Goal: Task Accomplishment & Management: Use online tool/utility

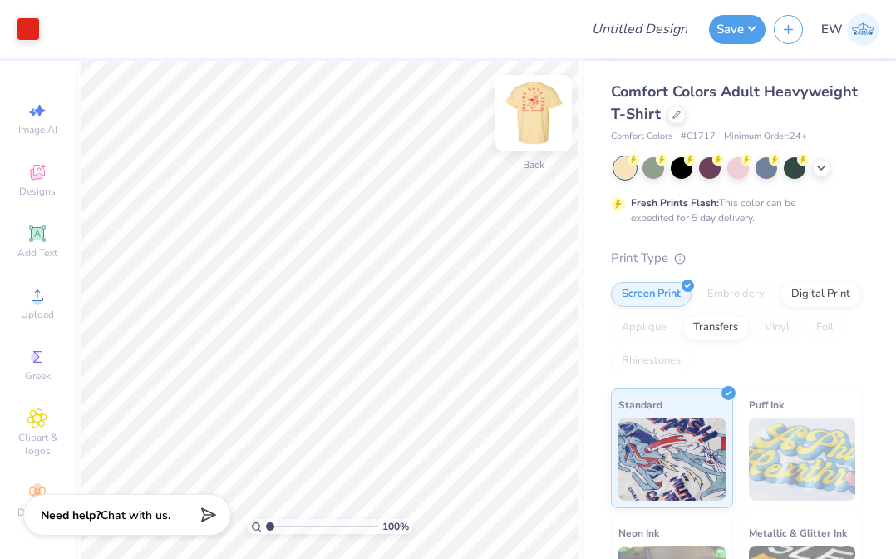
click at [531, 113] on img at bounding box center [533, 113] width 66 height 66
click at [825, 171] on icon at bounding box center [821, 166] width 13 height 13
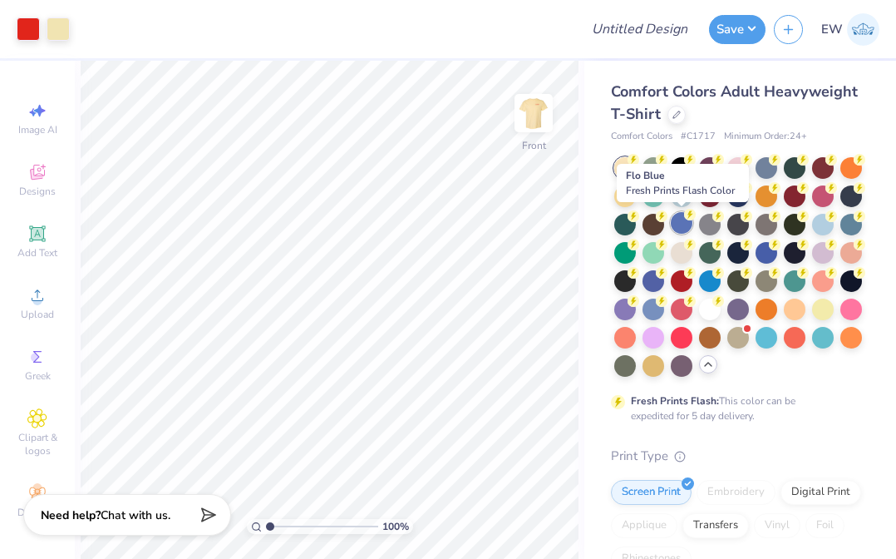
click at [677, 218] on div at bounding box center [682, 223] width 22 height 22
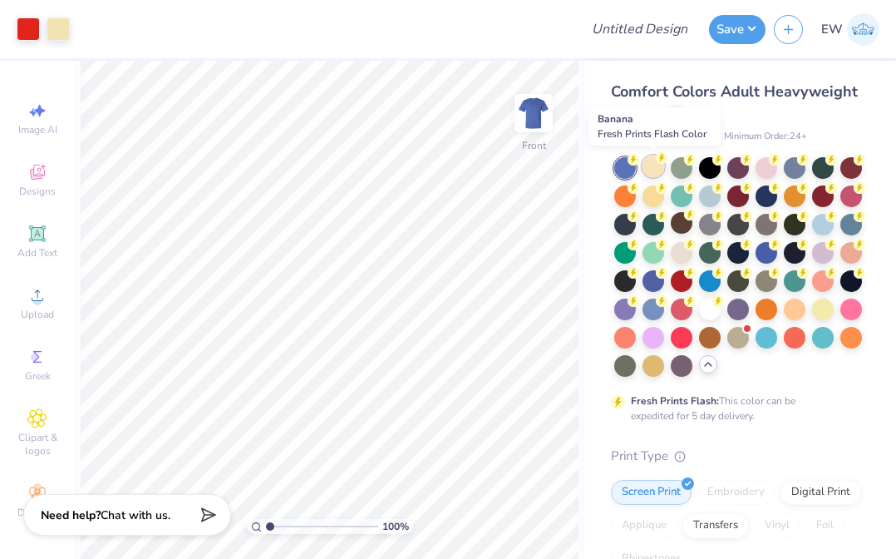
click at [649, 162] on div at bounding box center [653, 166] width 22 height 22
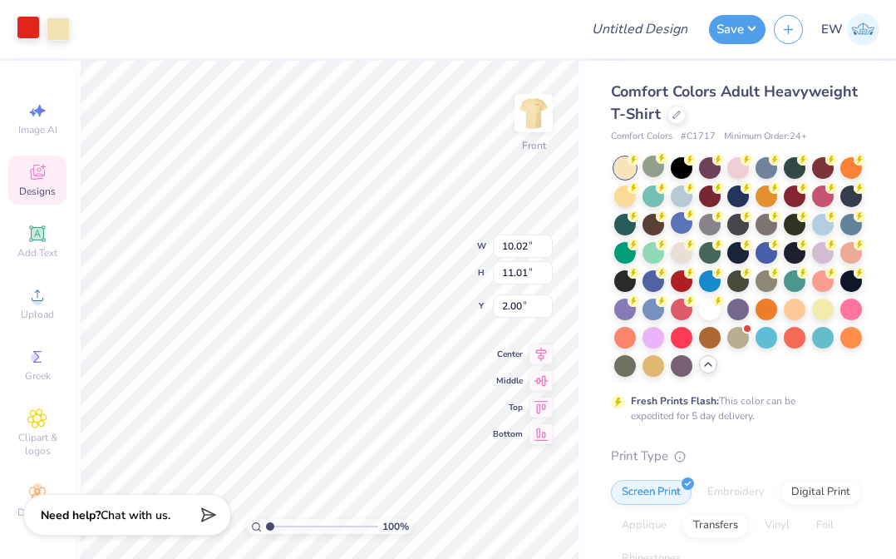
click at [26, 25] on div at bounding box center [28, 27] width 23 height 23
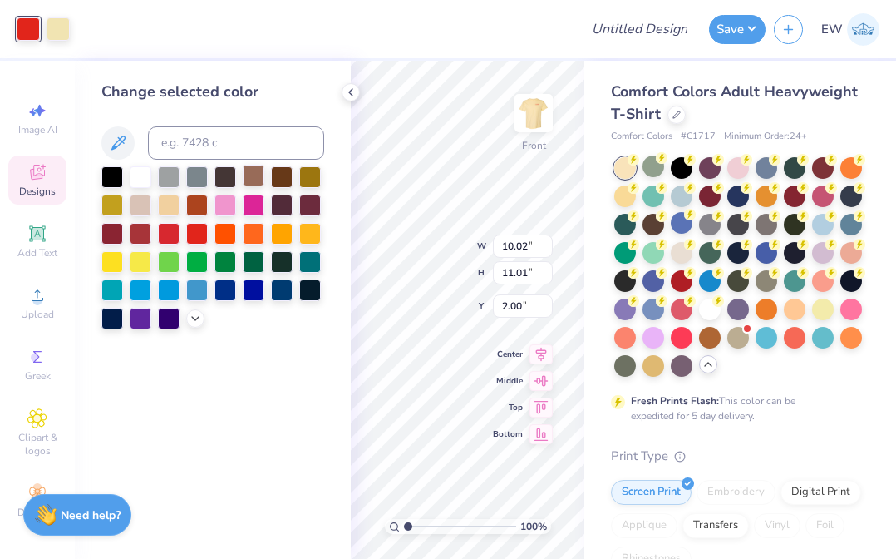
click at [251, 180] on div at bounding box center [254, 176] width 22 height 22
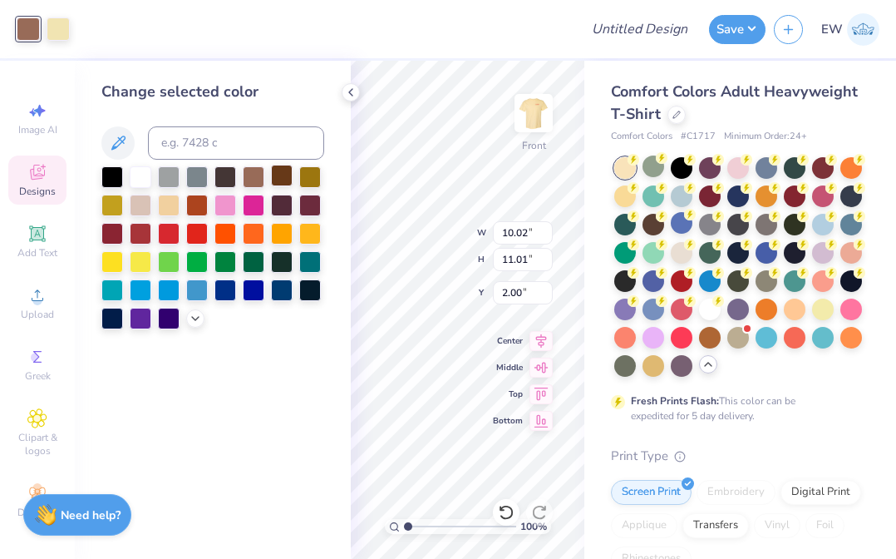
click at [283, 174] on div at bounding box center [282, 176] width 22 height 22
click at [680, 259] on div at bounding box center [682, 251] width 22 height 22
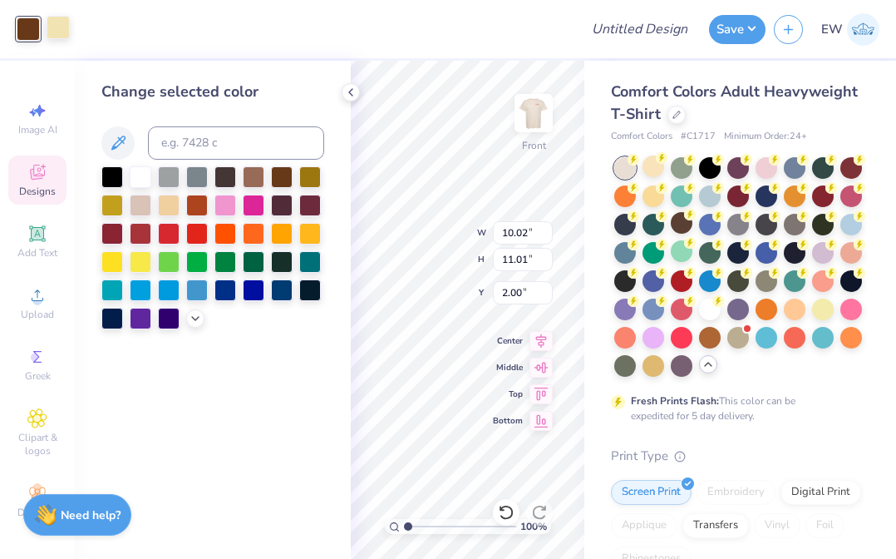
click at [62, 37] on div at bounding box center [58, 27] width 23 height 23
click at [255, 179] on div at bounding box center [254, 176] width 22 height 22
click at [134, 208] on div at bounding box center [141, 204] width 22 height 22
click at [275, 410] on div "Change selected color" at bounding box center [213, 310] width 276 height 498
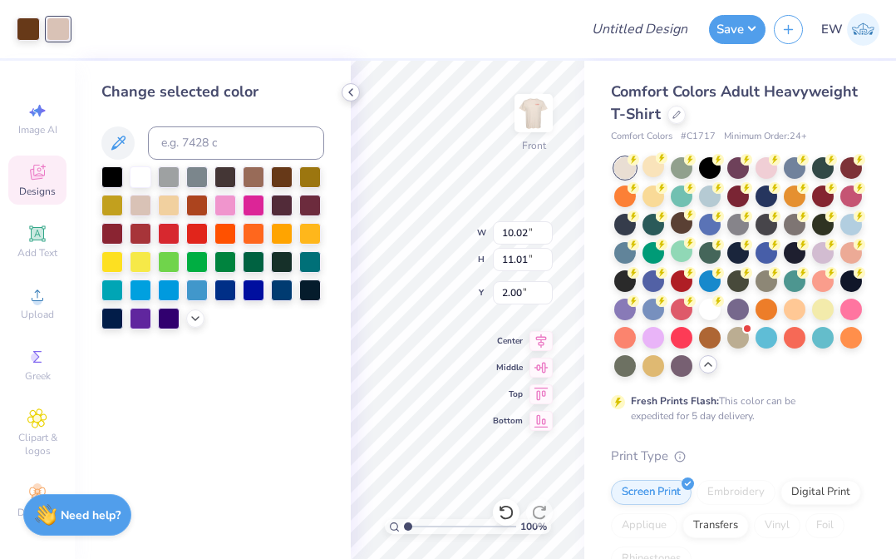
click at [350, 96] on icon at bounding box center [350, 92] width 13 height 13
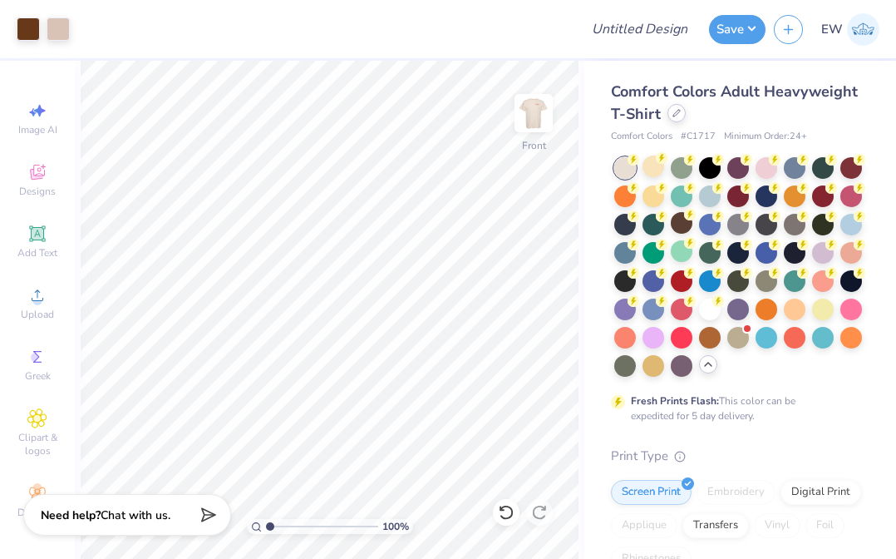
click at [676, 116] on icon at bounding box center [676, 113] width 8 height 8
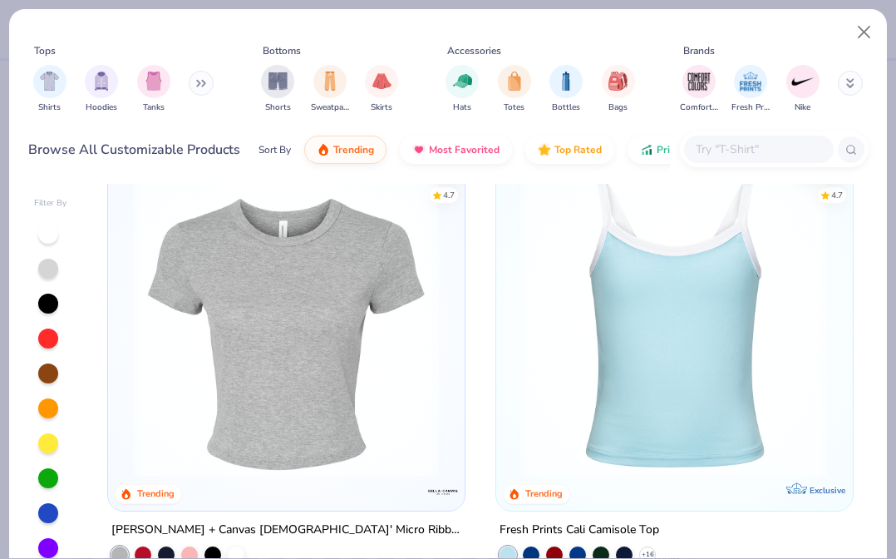
scroll to position [941, 0]
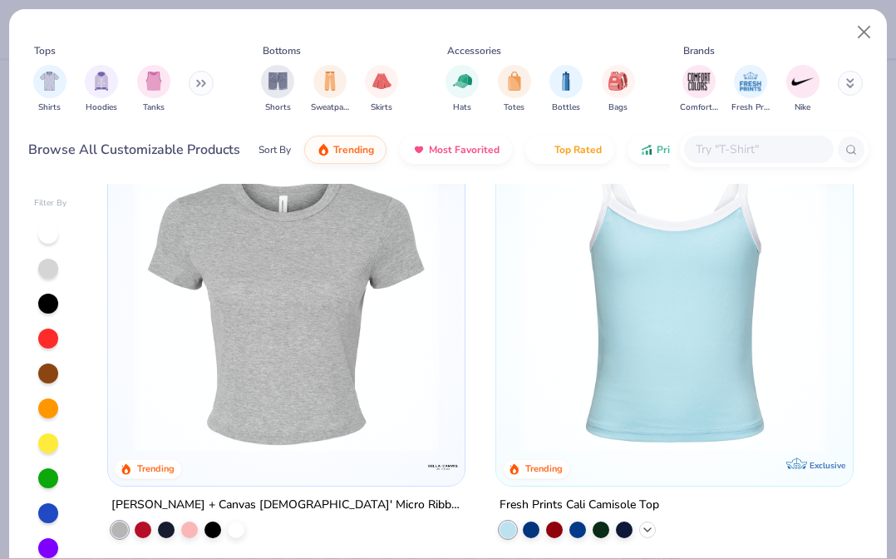
click at [645, 529] on icon at bounding box center [647, 528] width 13 height 13
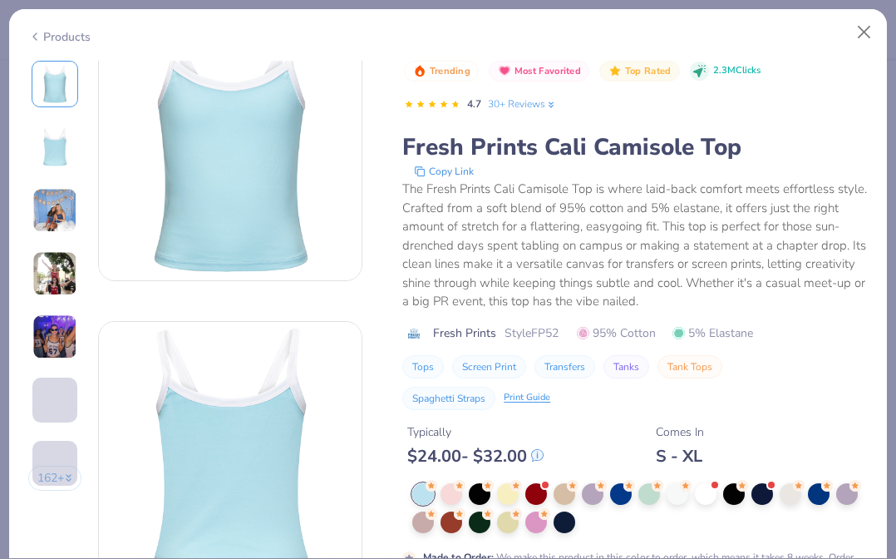
scroll to position [47, 0]
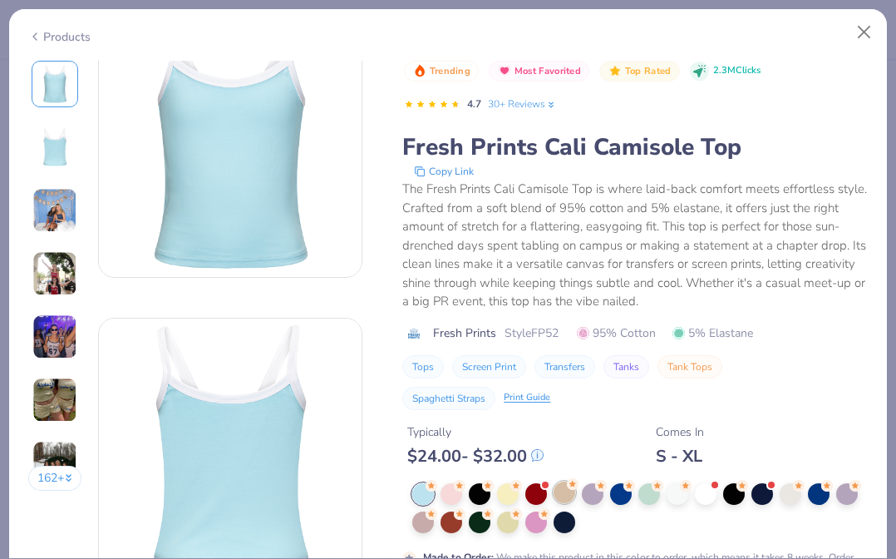
click at [560, 491] on div at bounding box center [565, 492] width 22 height 22
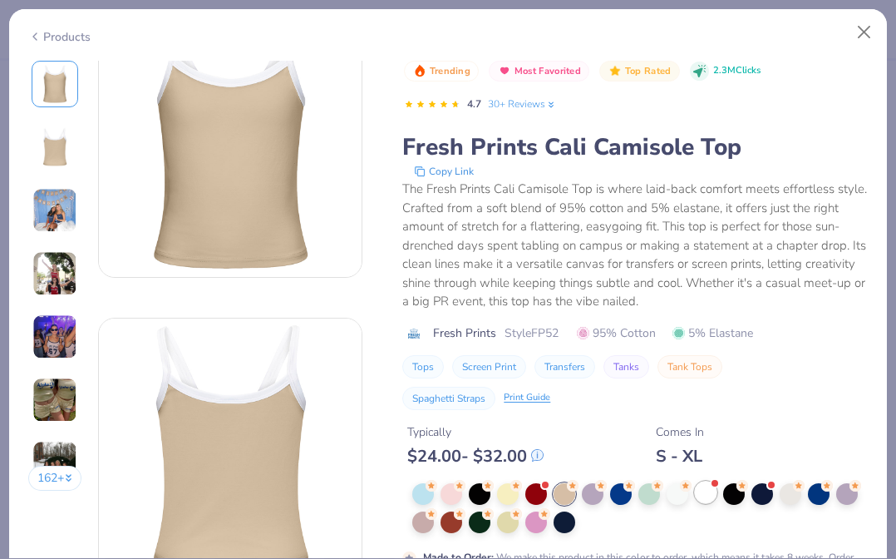
click at [705, 497] on div at bounding box center [706, 492] width 22 height 22
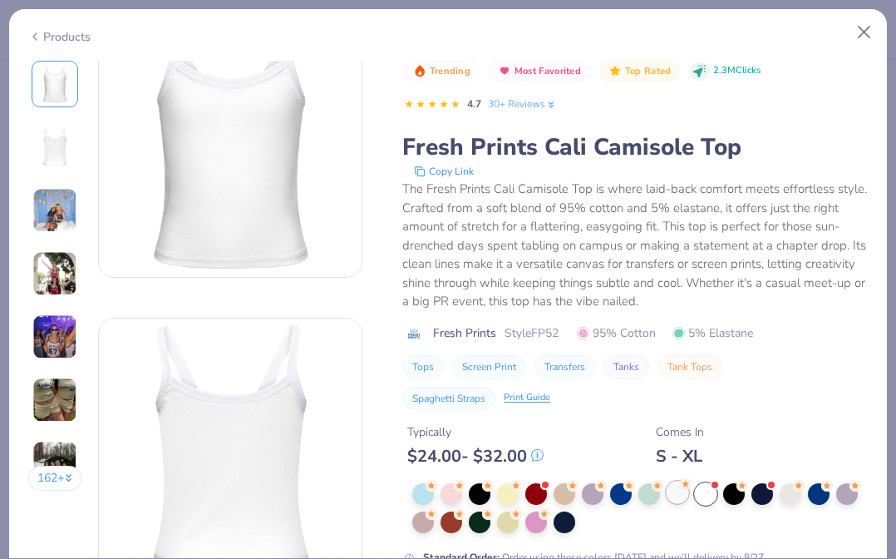
click at [682, 500] on div at bounding box center [678, 492] width 22 height 22
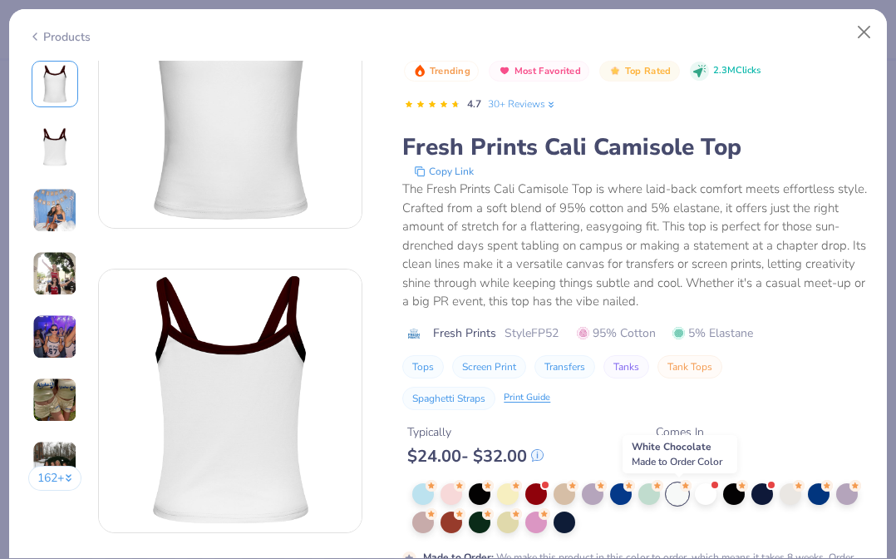
scroll to position [100, 0]
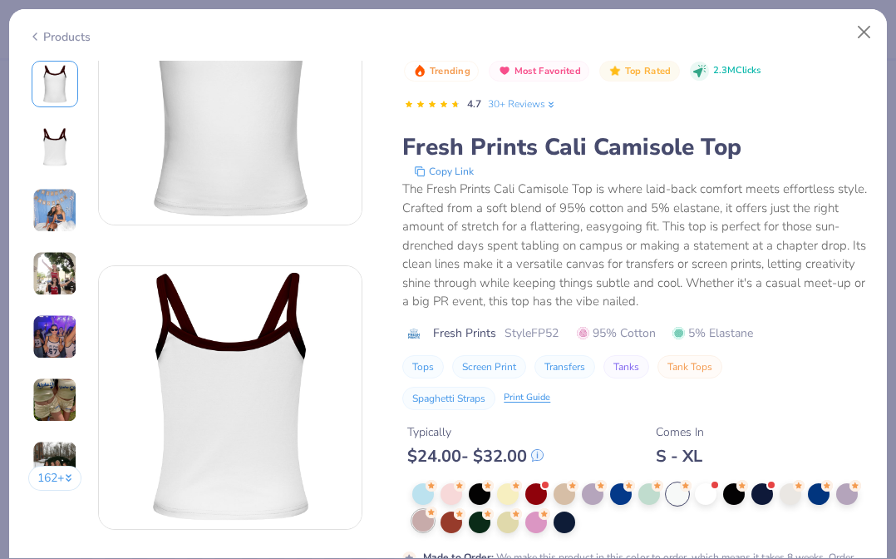
click at [422, 524] on div at bounding box center [423, 521] width 22 height 22
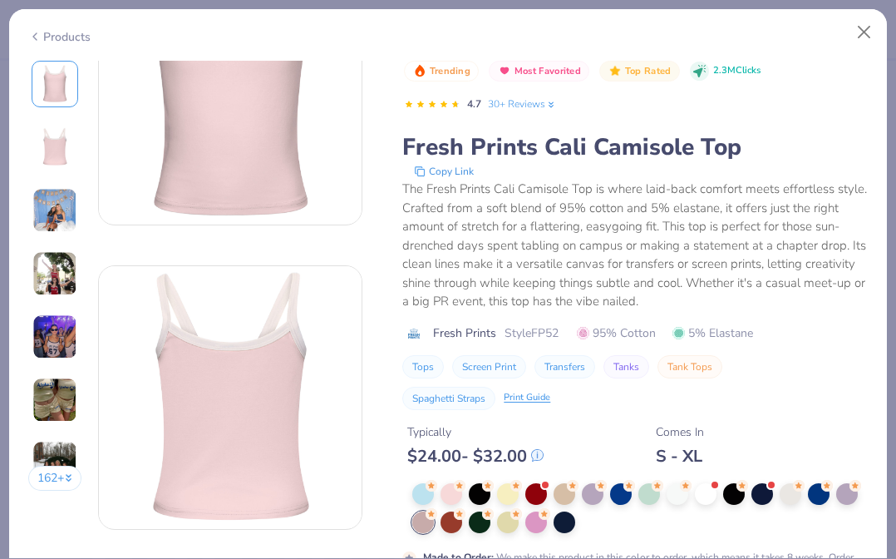
click at [35, 32] on icon at bounding box center [34, 37] width 13 height 20
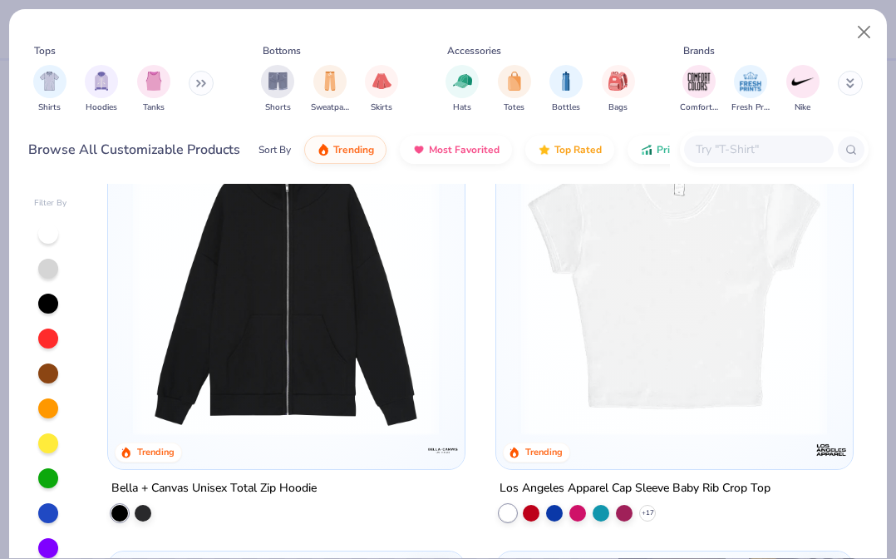
scroll to position [1835, 0]
click at [646, 510] on icon at bounding box center [647, 511] width 13 height 13
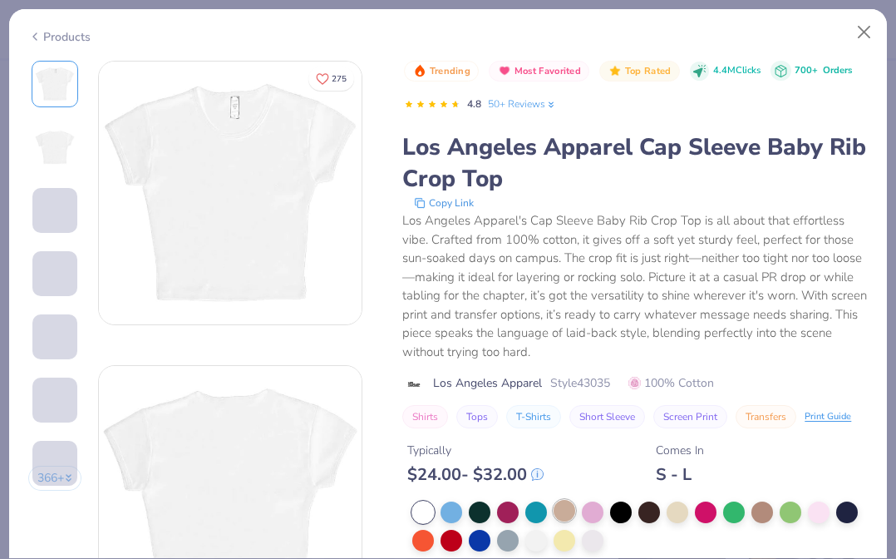
click at [568, 509] on div at bounding box center [565, 511] width 22 height 22
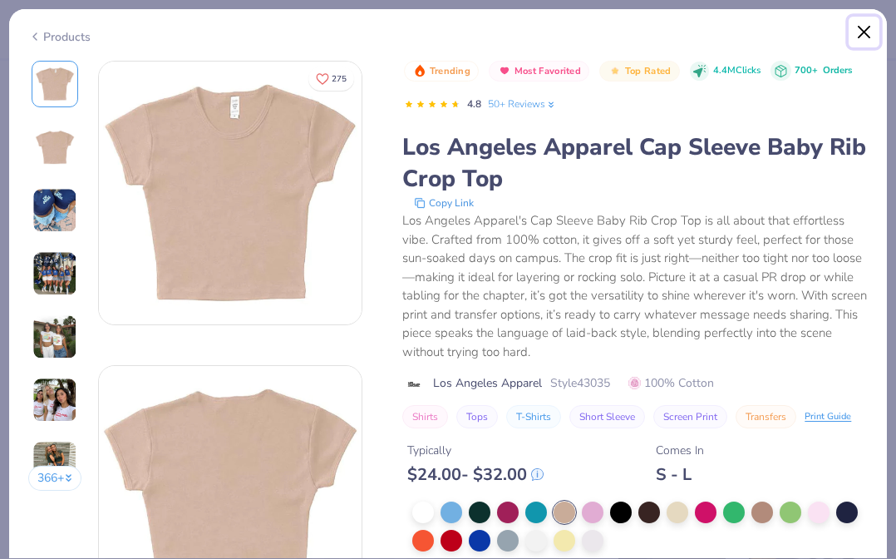
click at [867, 32] on button "Close" at bounding box center [865, 33] width 32 height 32
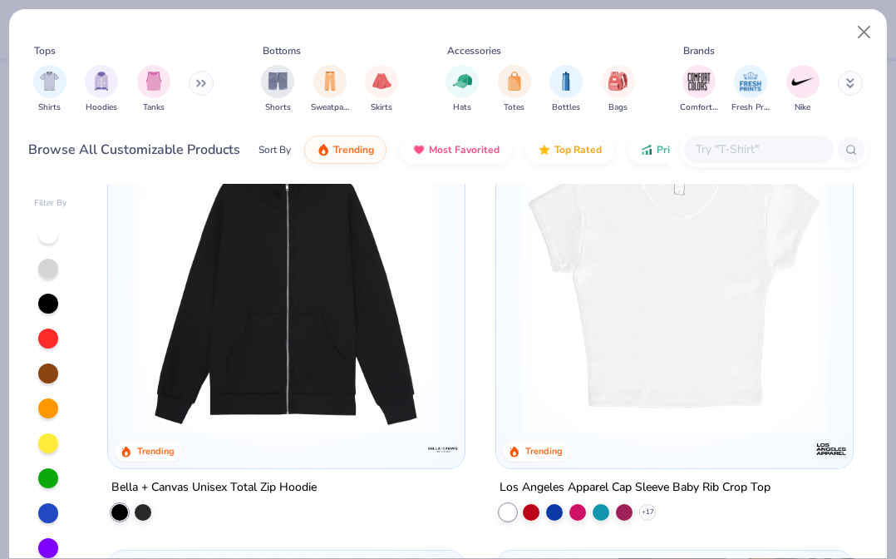
click at [697, 309] on img at bounding box center [674, 281] width 322 height 307
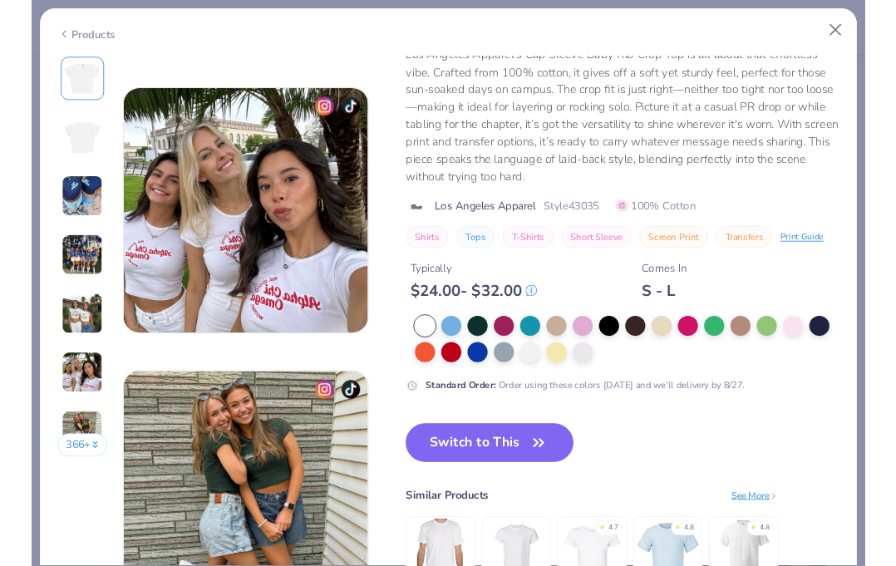
scroll to position [1588, 0]
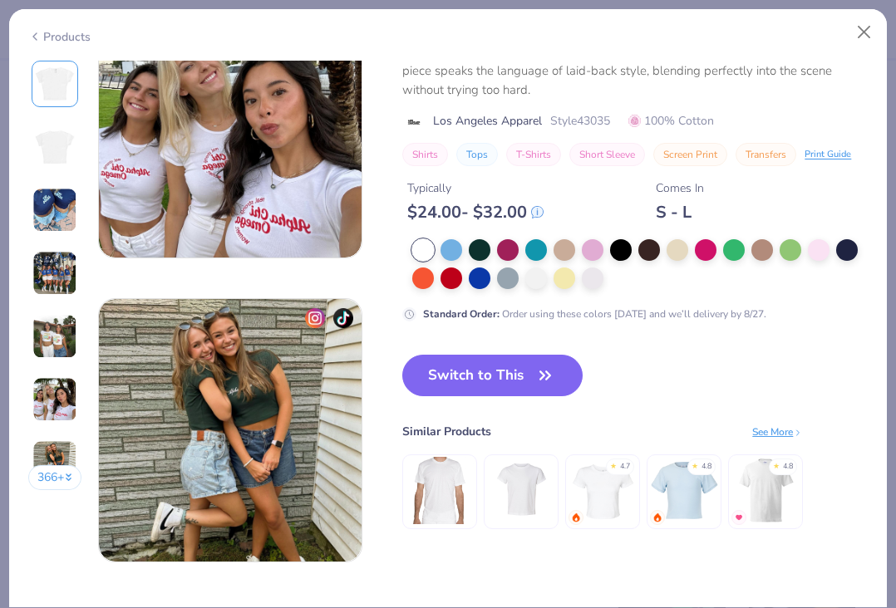
drag, startPoint x: 508, startPoint y: 378, endPoint x: 110, endPoint y: 586, distance: 449.1
click at [508, 379] on button "Switch to This" at bounding box center [492, 376] width 180 height 42
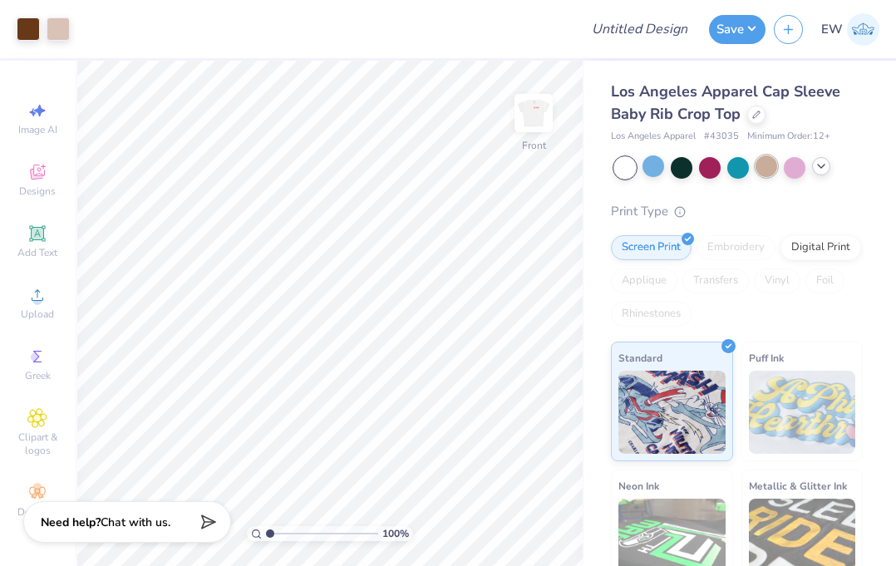
click at [775, 174] on div at bounding box center [767, 166] width 22 height 22
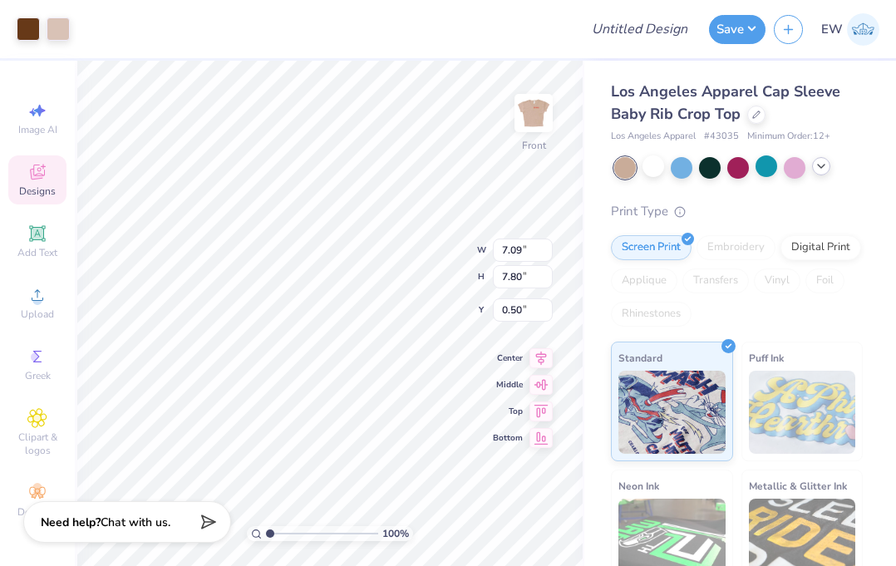
type input "2.39"
type input "3.00"
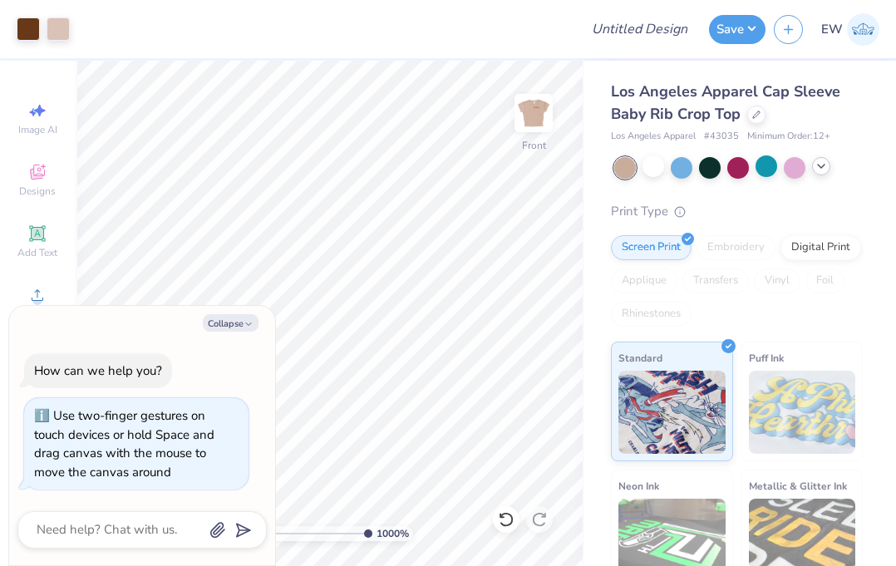
type input "1"
drag, startPoint x: 271, startPoint y: 535, endPoint x: 156, endPoint y: 524, distance: 115.2
click at [156, 524] on body "Art colors Design Title Save EW Image AI Designs Add Text Upload Greek Clipart …" at bounding box center [448, 283] width 896 height 566
click at [244, 323] on icon "button" at bounding box center [249, 324] width 10 height 10
type textarea "x"
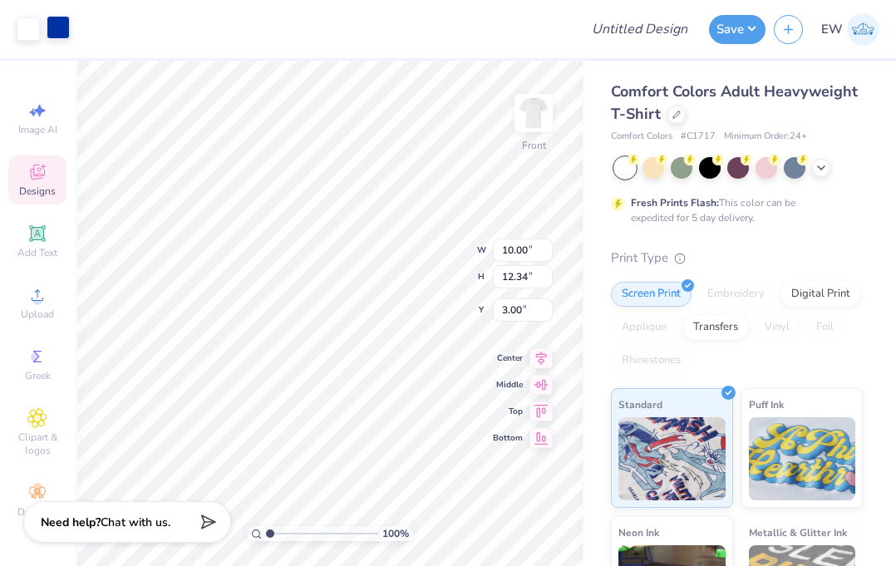
click at [59, 21] on div at bounding box center [58, 27] width 23 height 23
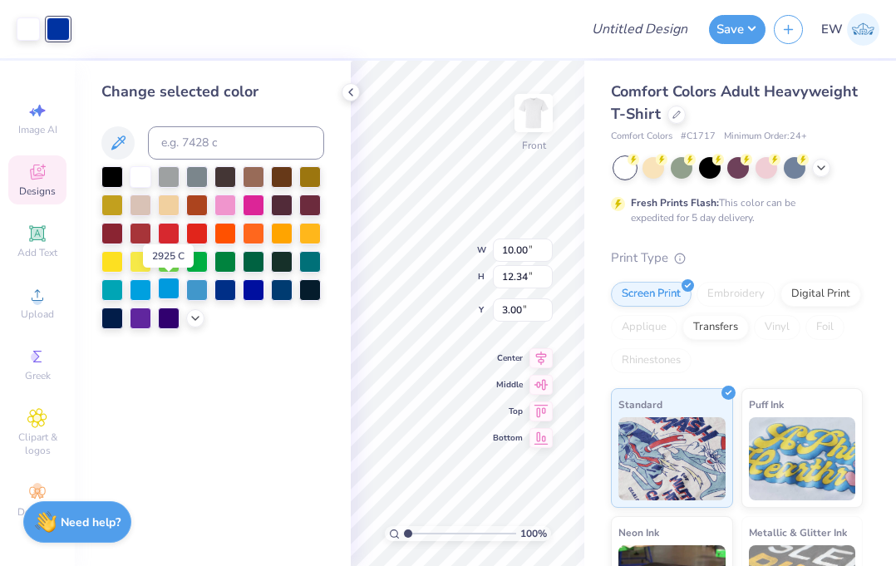
click at [173, 297] on div at bounding box center [169, 289] width 22 height 22
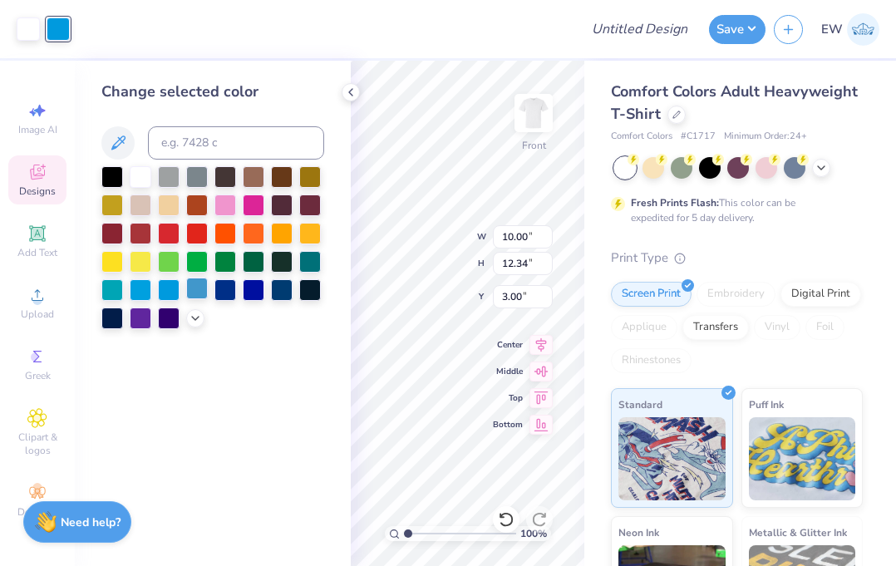
click at [194, 297] on div at bounding box center [197, 289] width 22 height 22
click at [249, 413] on div "Change selected color" at bounding box center [213, 313] width 276 height 505
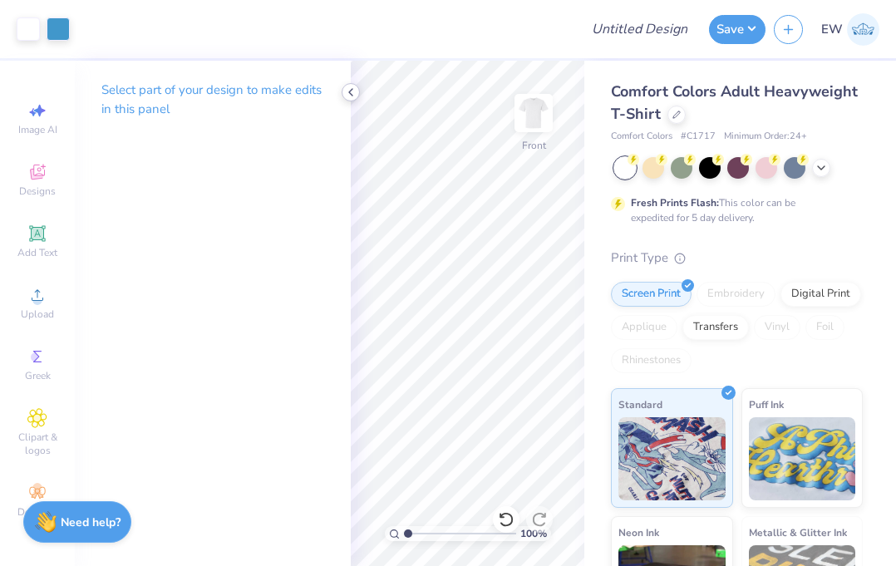
click at [350, 93] on polyline at bounding box center [350, 92] width 3 height 7
